Goal: Task Accomplishment & Management: Complete application form

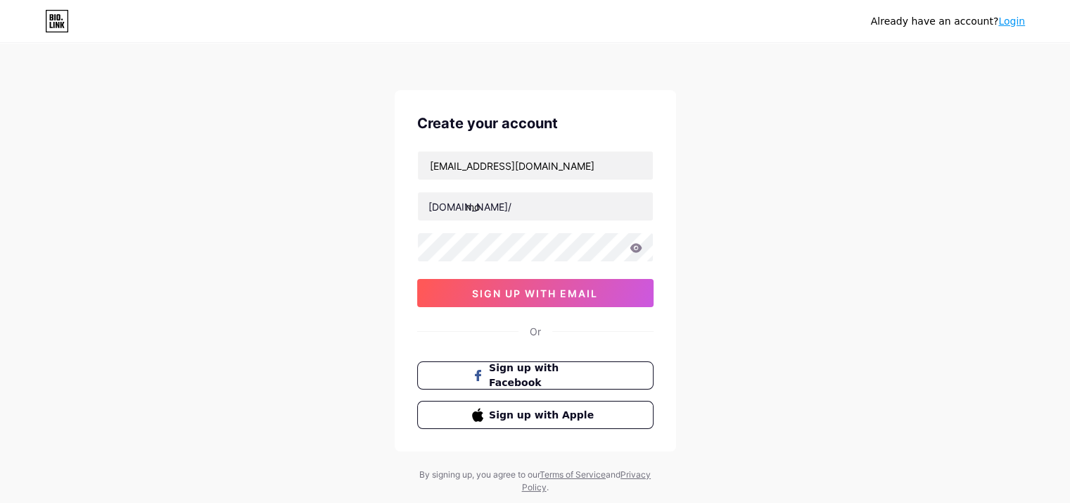
type input "m"
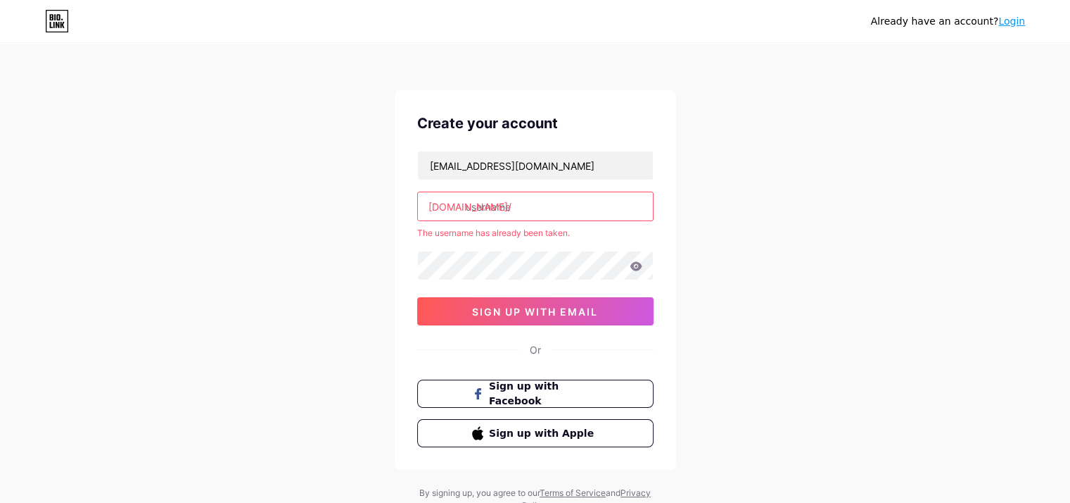
type input "m"
drag, startPoint x: 526, startPoint y: 208, endPoint x: 501, endPoint y: 211, distance: 24.9
click at [501, 211] on input "mostafafathyvideoeditor" at bounding box center [535, 206] width 235 height 28
click at [502, 211] on input "mostafafathyvideoeditor" at bounding box center [535, 206] width 235 height 28
drag, startPoint x: 502, startPoint y: 211, endPoint x: 511, endPoint y: 215, distance: 10.1
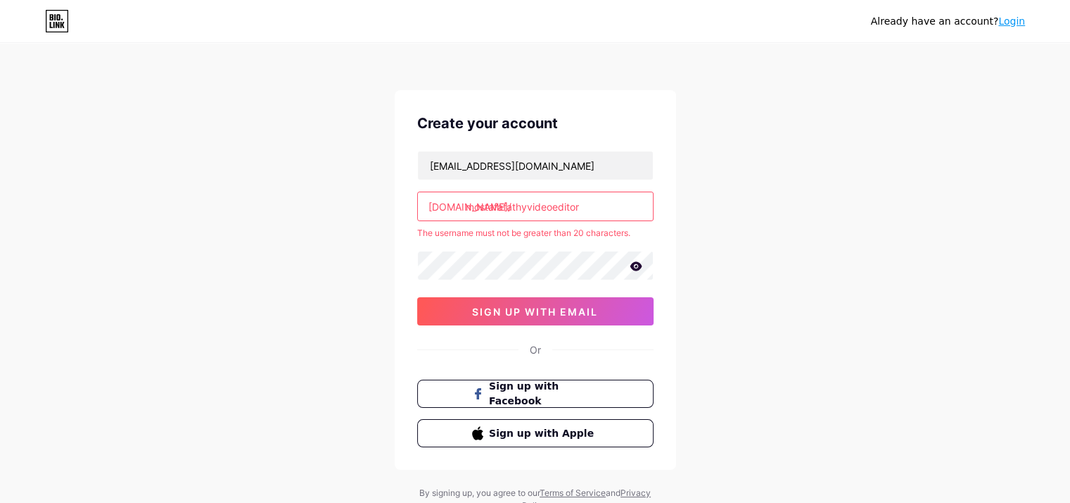
click at [511, 215] on input "mostafafathyvideoeditor" at bounding box center [535, 206] width 235 height 28
click at [512, 210] on input "mostafafathyvideoeditor" at bounding box center [535, 206] width 235 height 28
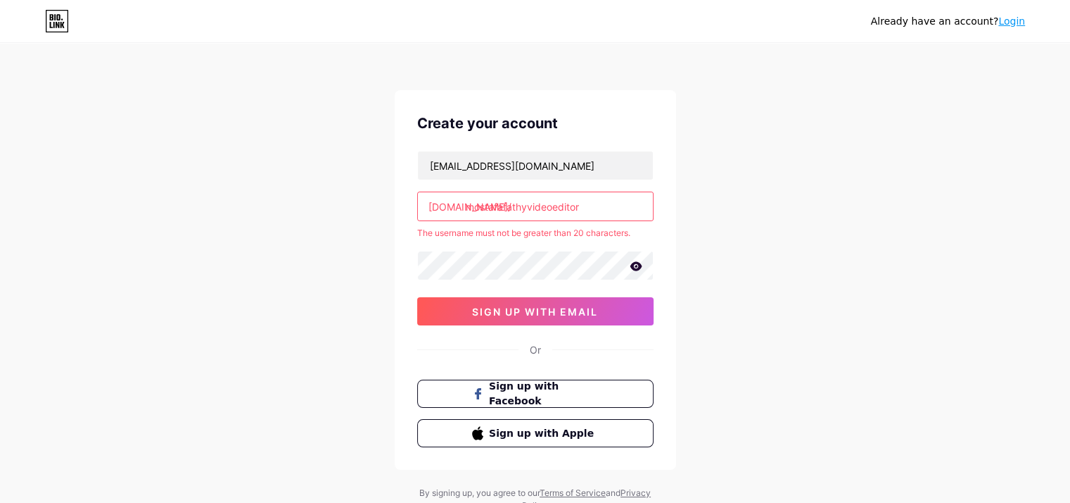
click at [524, 208] on input "mostafafathyvideoeditor" at bounding box center [535, 206] width 235 height 28
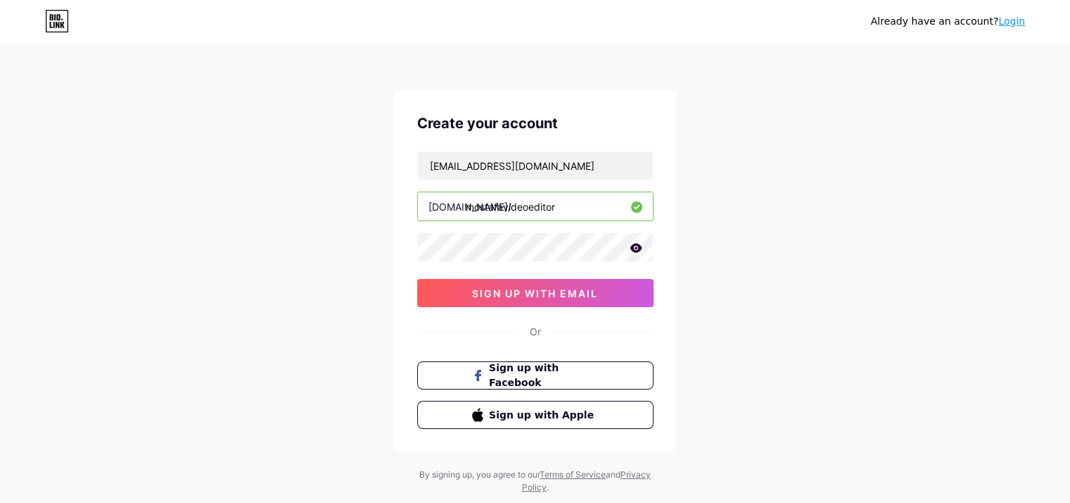
type input "mostafavideoeditor"
click at [631, 246] on icon at bounding box center [636, 247] width 12 height 9
click at [616, 284] on button "sign up with email" at bounding box center [535, 293] width 236 height 28
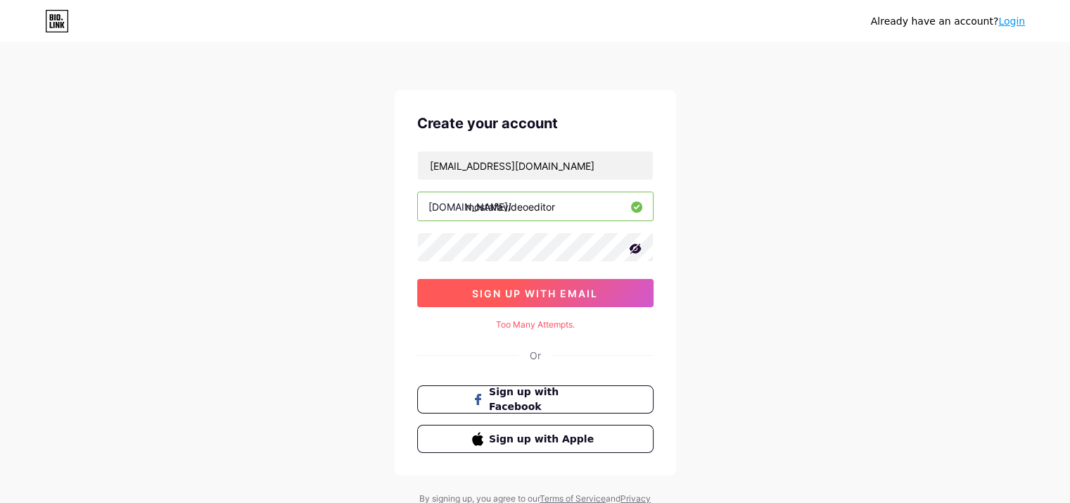
click at [574, 297] on span "sign up with email" at bounding box center [535, 293] width 126 height 12
click at [576, 391] on span "Sign up with Facebook" at bounding box center [543, 399] width 110 height 30
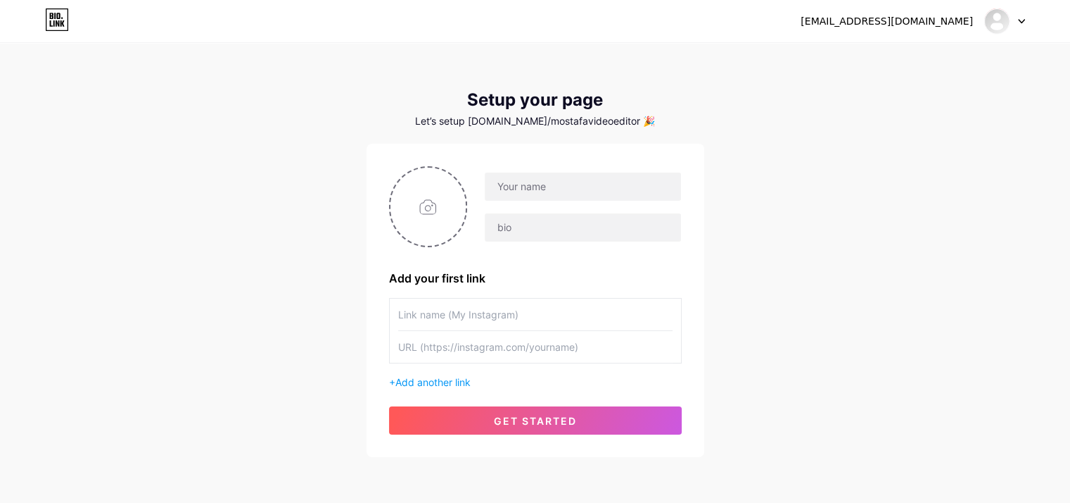
click at [454, 331] on input "text" at bounding box center [535, 347] width 274 height 32
click at [422, 278] on div "Add your first link" at bounding box center [535, 278] width 293 height 17
click at [428, 310] on input "text" at bounding box center [535, 314] width 274 height 32
click at [453, 349] on input "text" at bounding box center [535, 347] width 274 height 32
click at [451, 332] on input "text" at bounding box center [535, 347] width 274 height 32
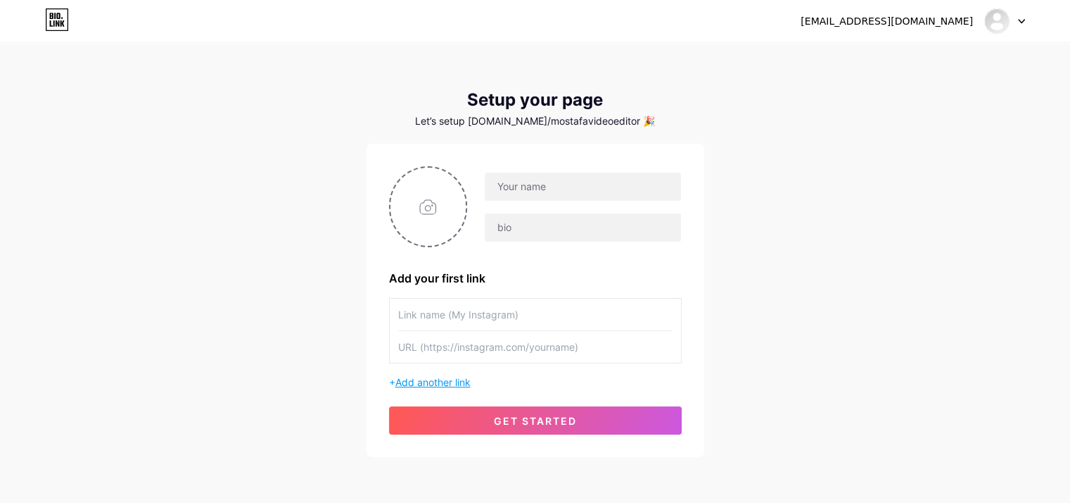
click at [434, 379] on span "Add another link" at bounding box center [433, 382] width 75 height 12
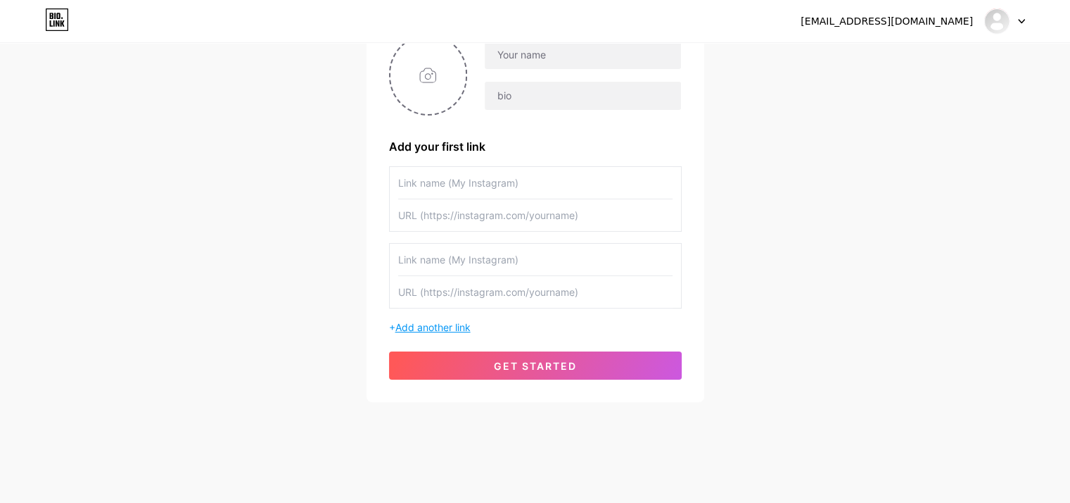
click at [421, 324] on span "Add another link" at bounding box center [433, 327] width 75 height 12
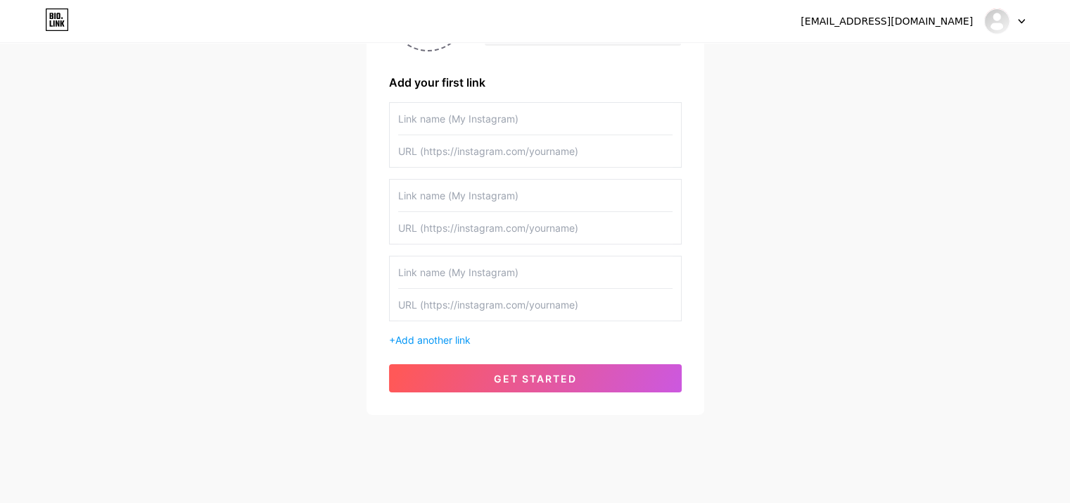
scroll to position [208, 0]
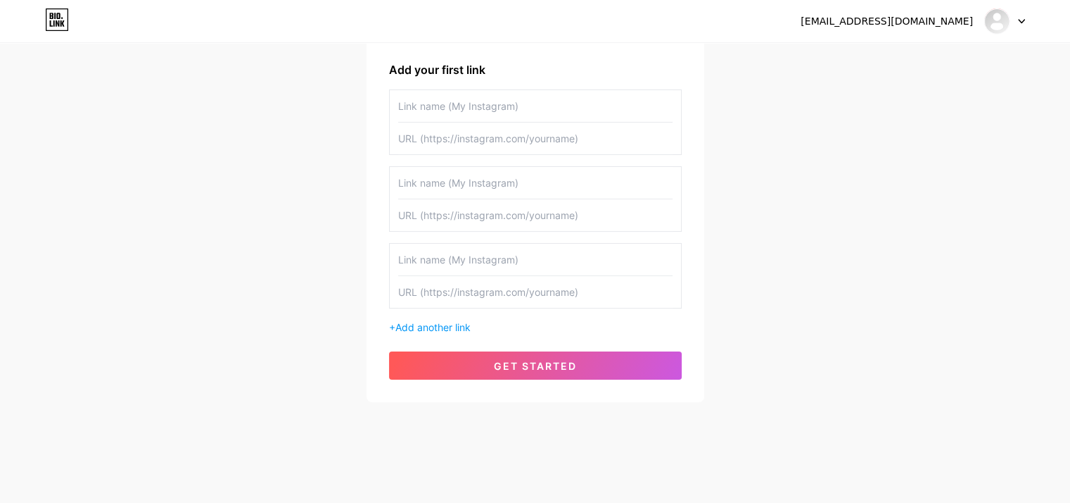
click at [442, 310] on div "+ Add another link" at bounding box center [535, 211] width 293 height 245
click at [445, 324] on span "Add another link" at bounding box center [433, 327] width 75 height 12
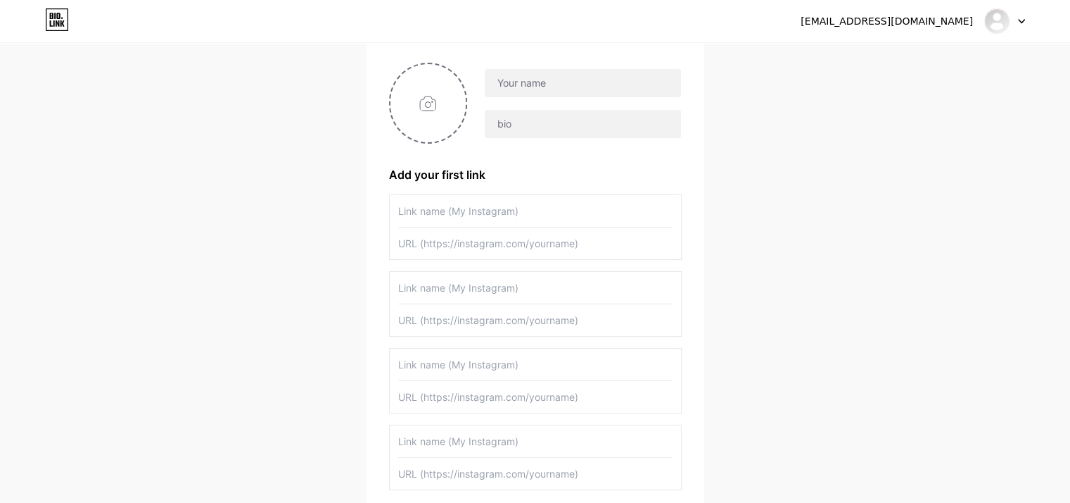
scroll to position [0, 0]
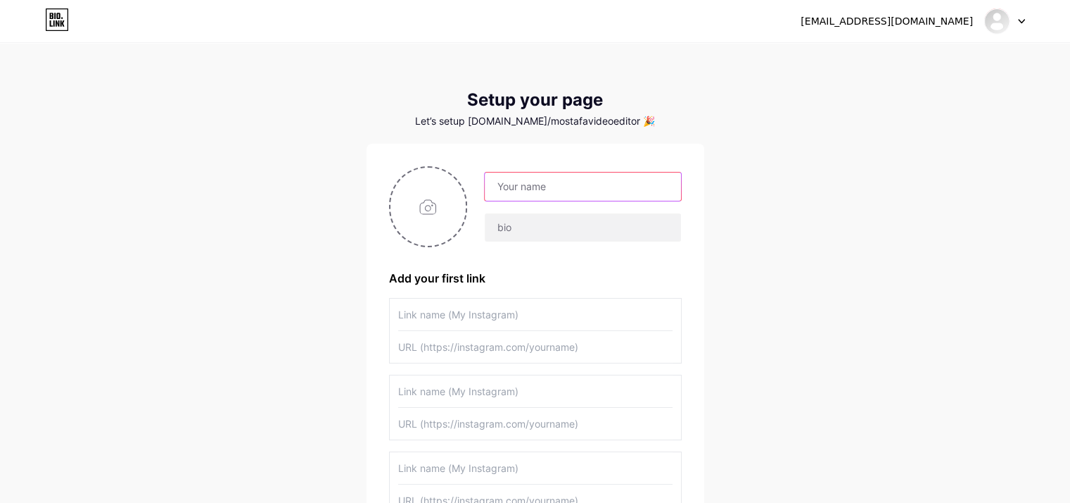
click at [542, 179] on input "text" at bounding box center [583, 186] width 196 height 28
click at [519, 183] on input "text" at bounding box center [583, 186] width 196 height 28
type input "mostafafathy"
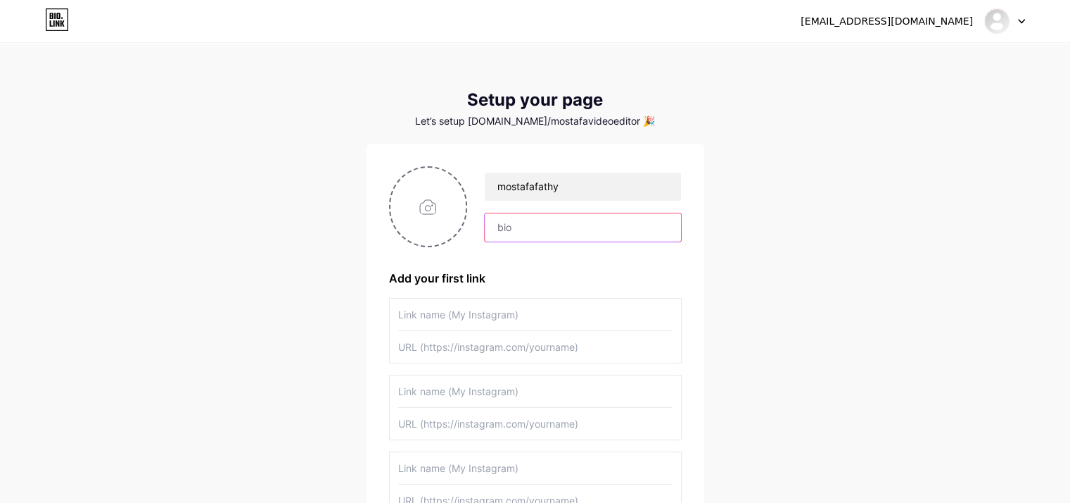
click at [562, 222] on input "text" at bounding box center [583, 227] width 196 height 28
